Goal: Task Accomplishment & Management: Use online tool/utility

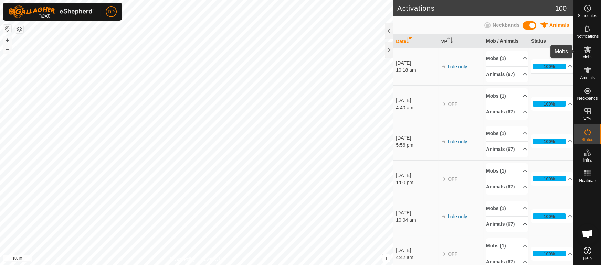
click at [592, 51] on es-mob-svg-icon at bounding box center [587, 49] width 12 height 11
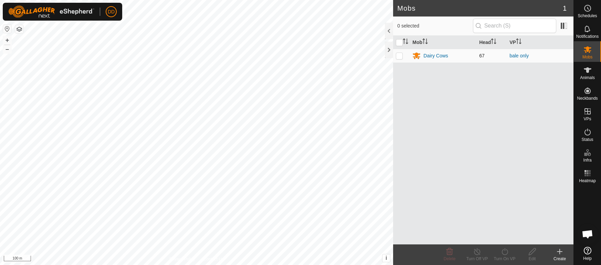
click at [399, 56] on p-checkbox at bounding box center [399, 56] width 7 height 6
checkbox input "true"
click at [476, 253] on icon at bounding box center [477, 252] width 9 height 8
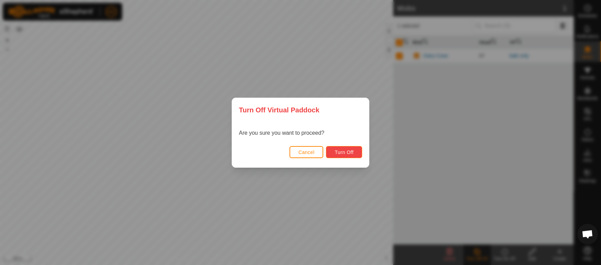
click at [354, 151] on span "Turn Off" at bounding box center [344, 153] width 19 height 6
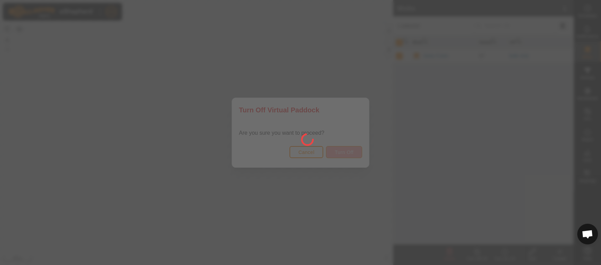
click at [354, 151] on div at bounding box center [300, 132] width 601 height 265
